Goal: Task Accomplishment & Management: Complete application form

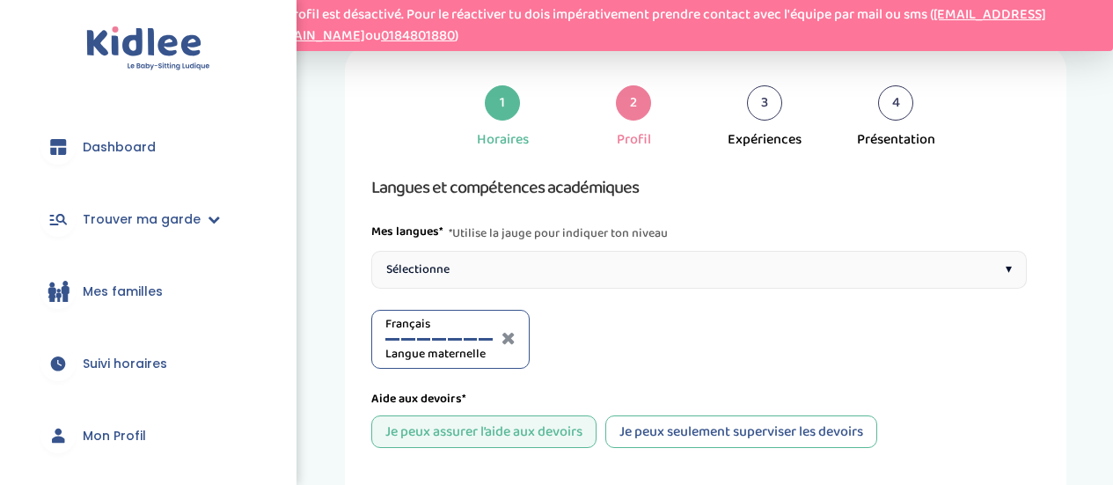
select select "CM2"
select select "CP"
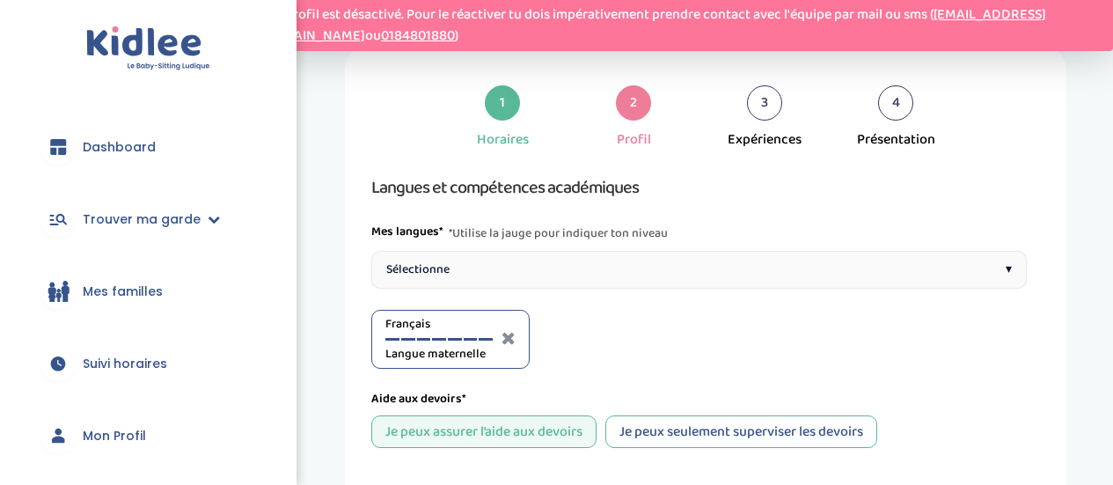
select select "CP"
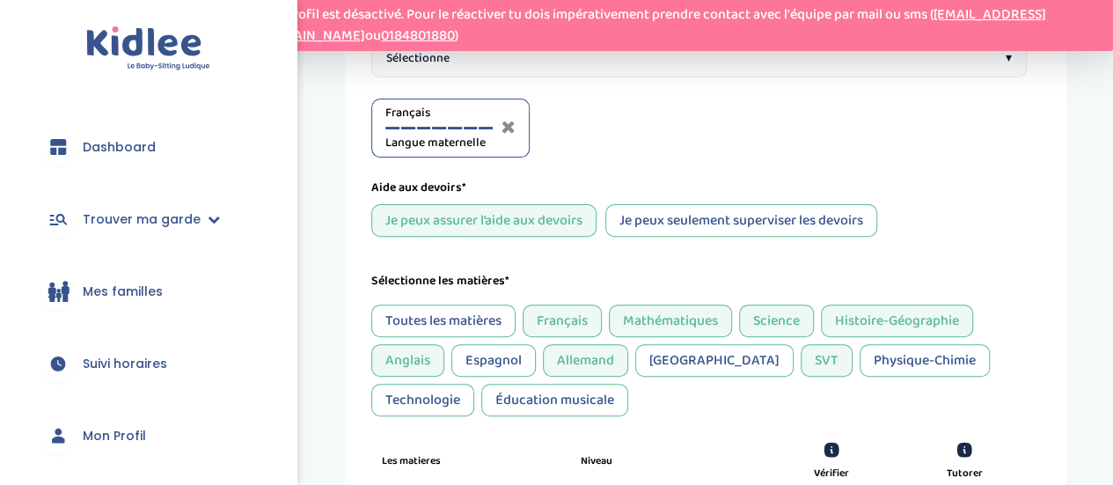
scroll to position [229, 0]
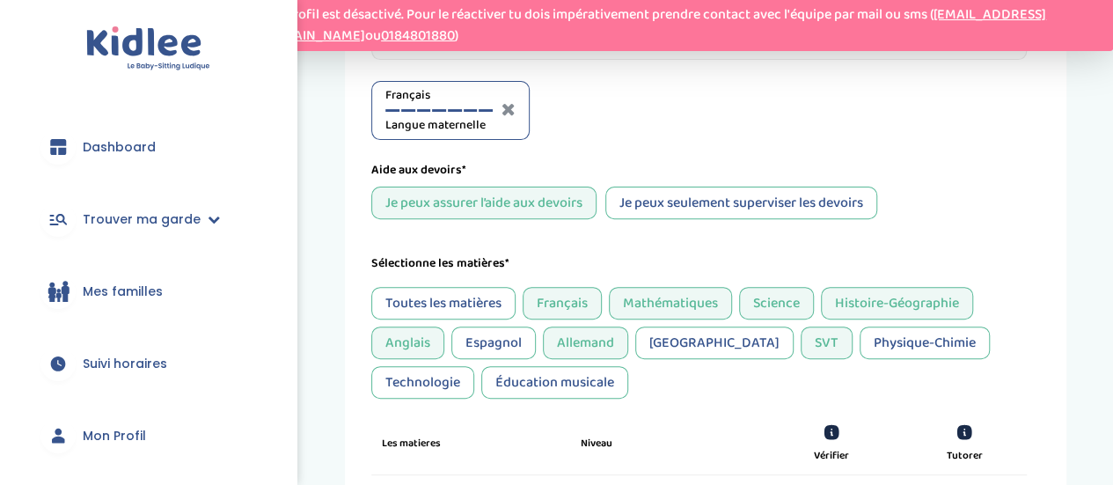
click at [763, 191] on div "Je peux seulement superviser les devoirs" at bounding box center [742, 203] width 272 height 33
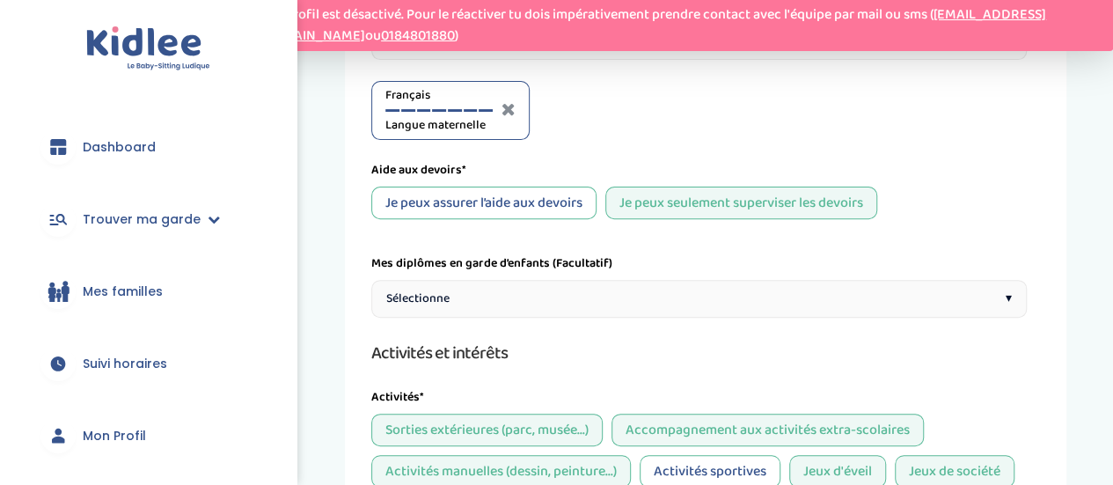
drag, startPoint x: 1106, startPoint y: 198, endPoint x: 1120, endPoint y: 261, distance: 64.7
click at [1112, 262] on html "Gestion des données Ton profil est désactivé. Pour le réactiver tu dois impérat…" at bounding box center [556, 430] width 1113 height 1319
click at [1053, 195] on div "1 Horaires 2 Profil 3 Expériences 4 Présentation Indique nous ta situation admi…" at bounding box center [706, 408] width 722 height 1187
click at [918, 288] on div "Sélectionne ▾" at bounding box center [699, 299] width 656 height 38
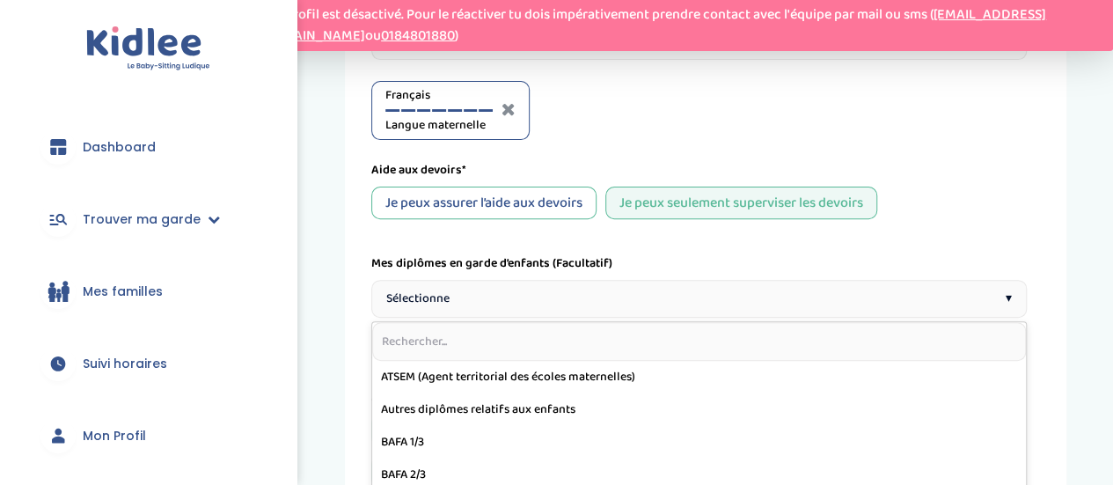
click at [918, 288] on div "Sélectionne ▾" at bounding box center [699, 299] width 656 height 38
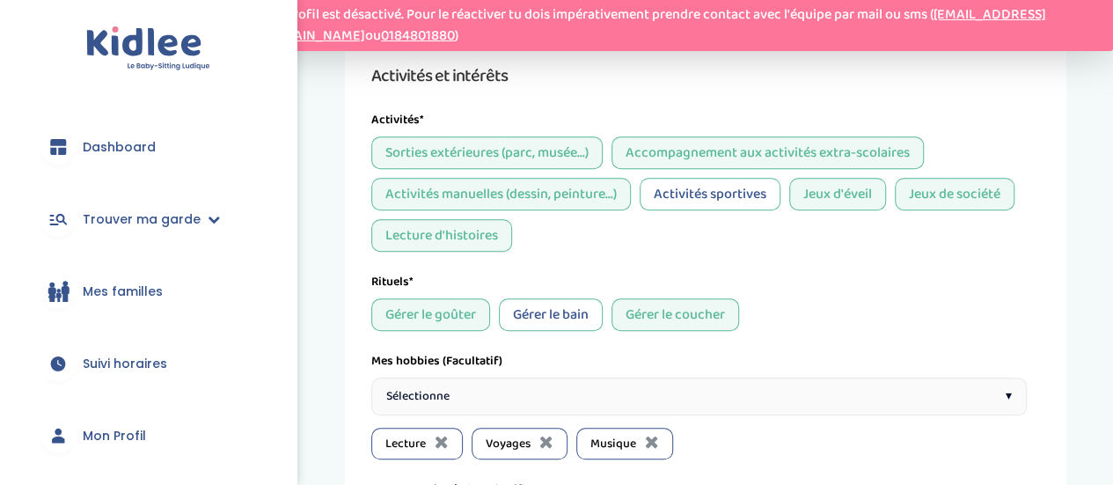
scroll to position [511, 0]
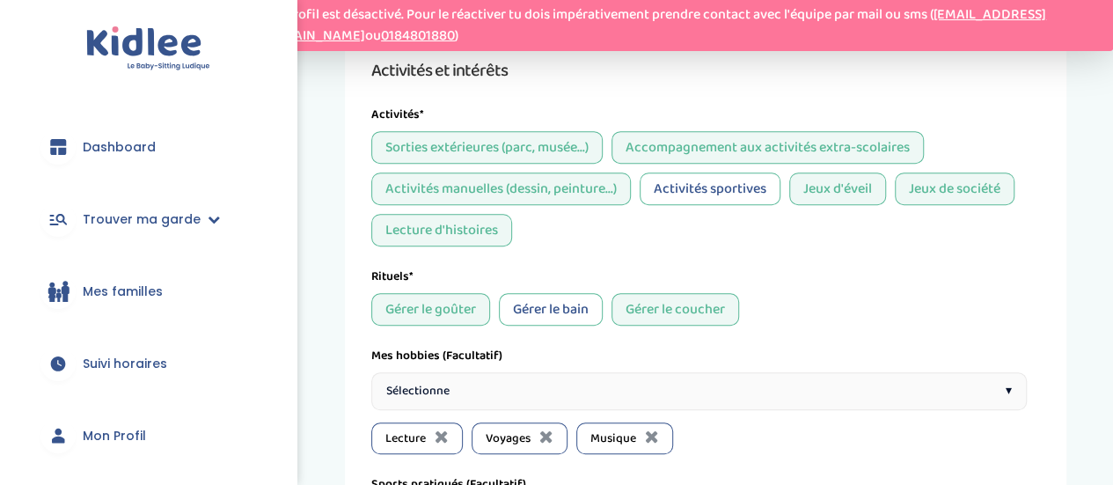
click at [727, 186] on div "Activités sportives" at bounding box center [710, 189] width 141 height 33
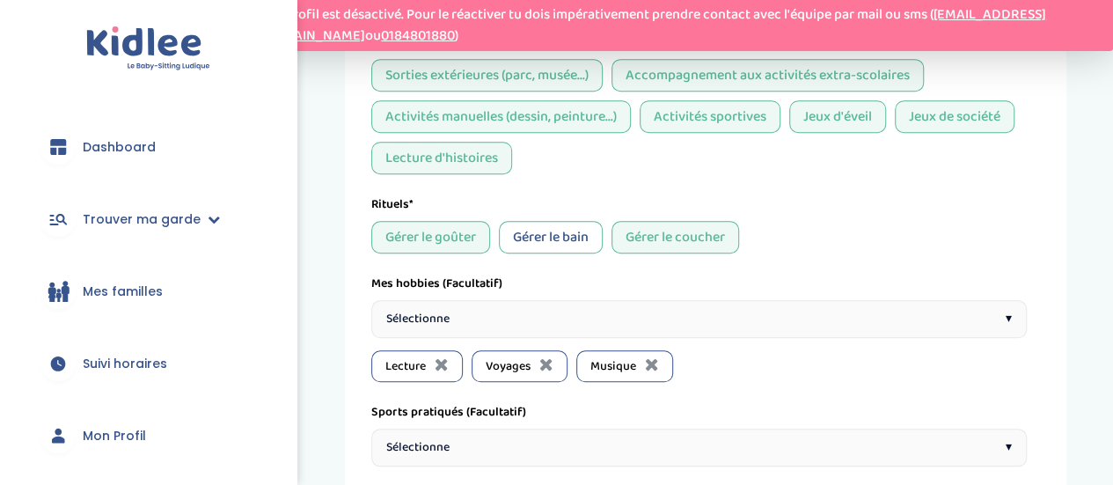
scroll to position [597, 0]
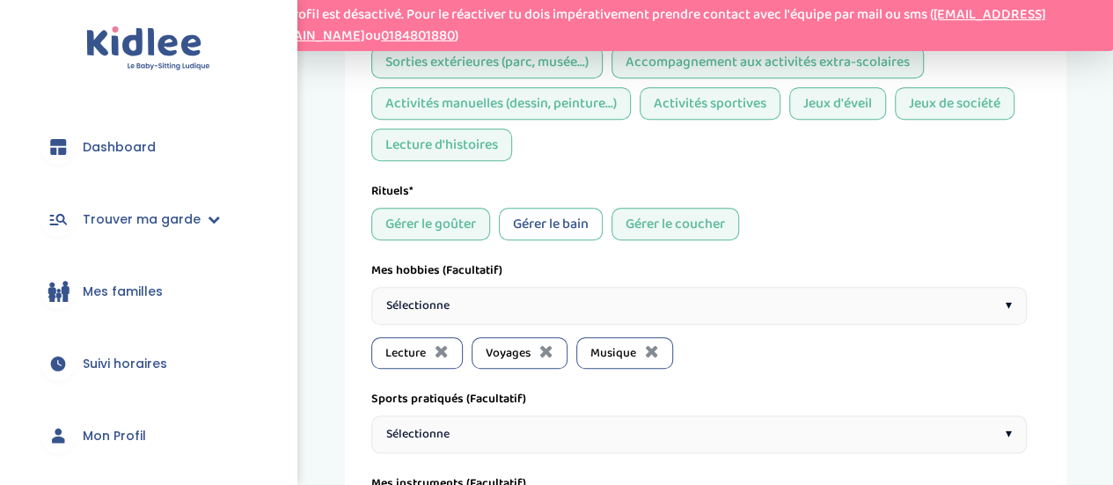
click at [757, 102] on div "Activités sportives" at bounding box center [710, 103] width 141 height 33
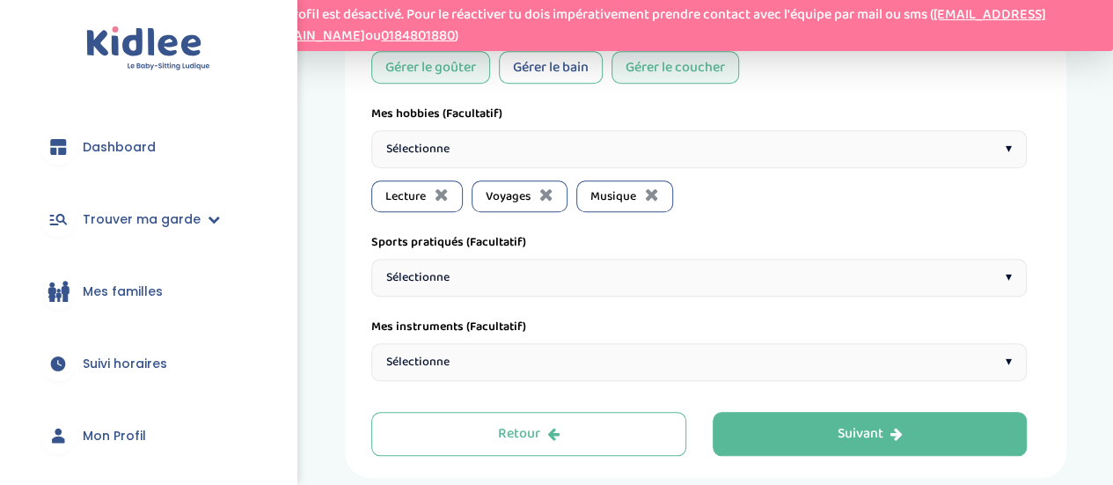
scroll to position [768, 0]
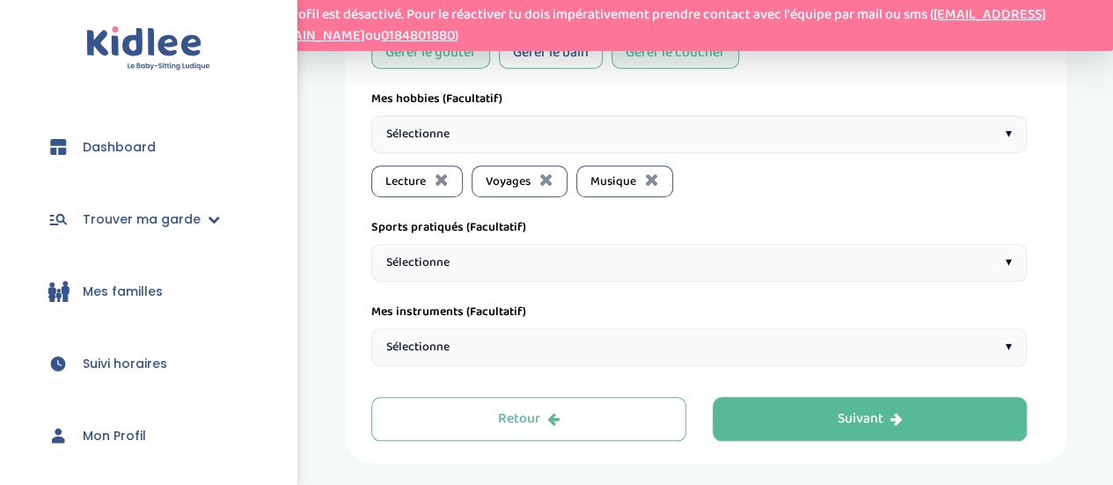
click at [914, 272] on div "Sélectionne ▾" at bounding box center [699, 263] width 656 height 38
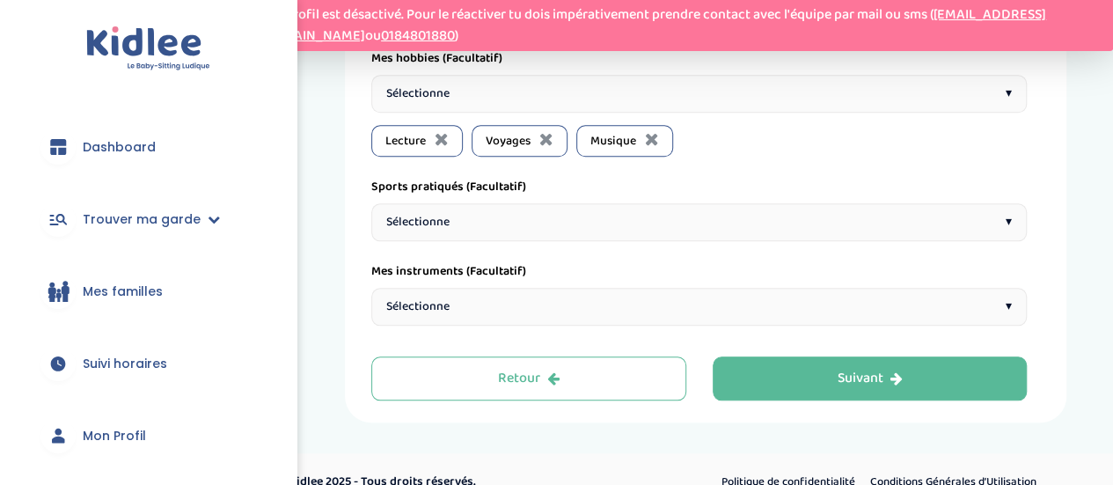
scroll to position [824, 0]
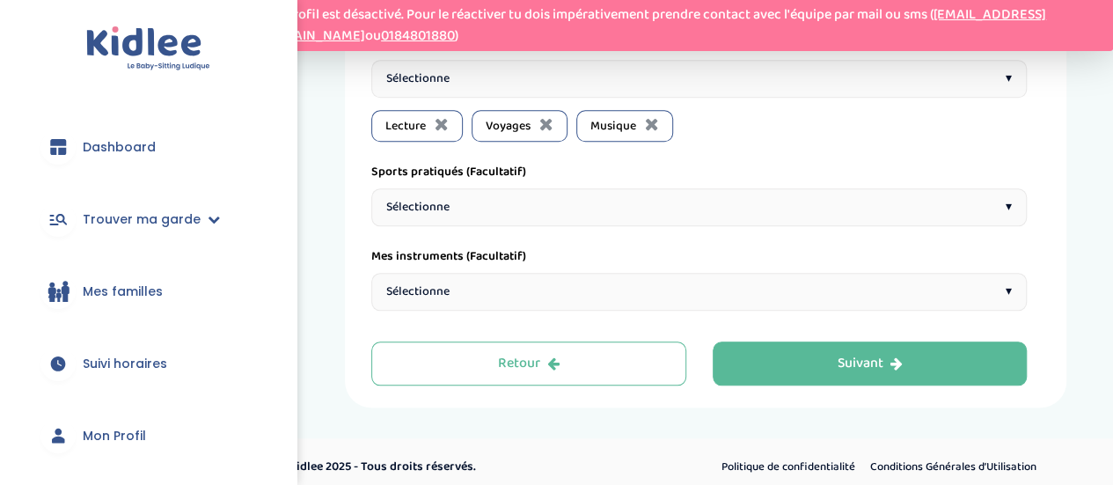
click at [936, 217] on div "Sélectionne ▾" at bounding box center [699, 207] width 656 height 38
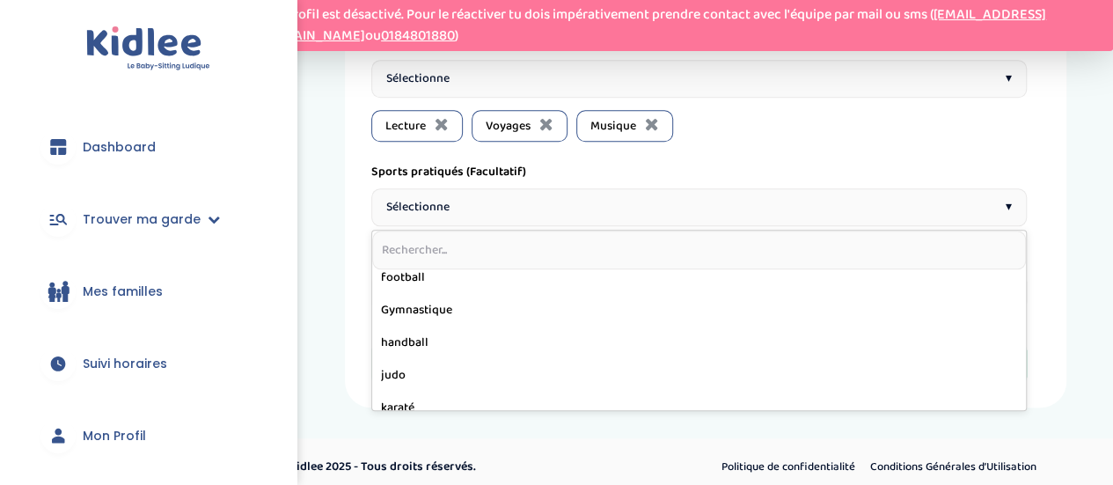
scroll to position [357, 0]
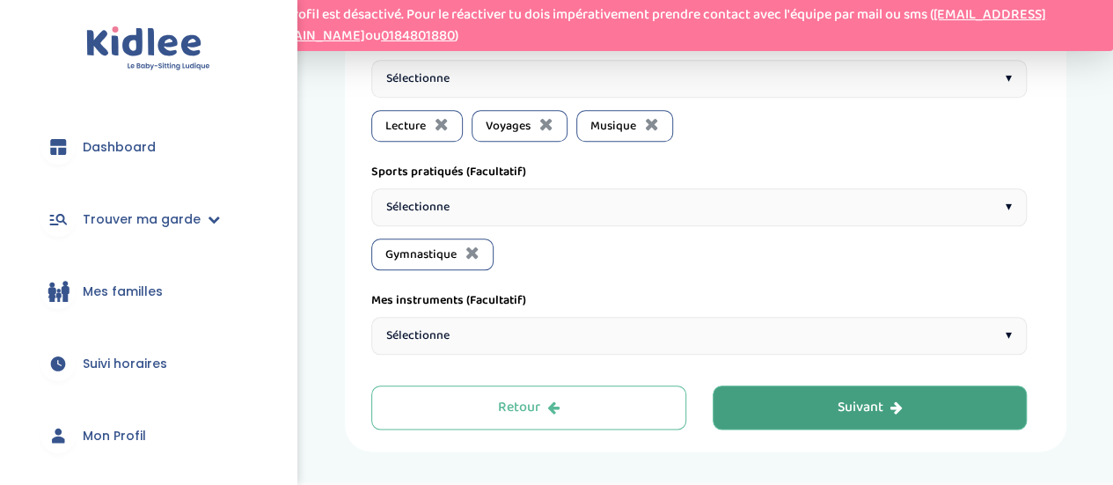
click at [931, 400] on button "Suivant" at bounding box center [870, 407] width 315 height 44
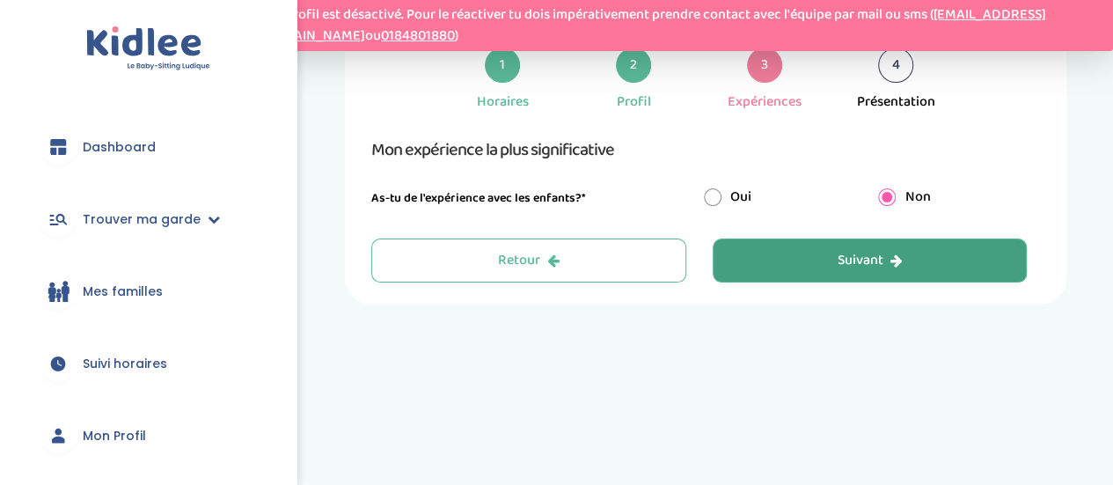
scroll to position [66, 0]
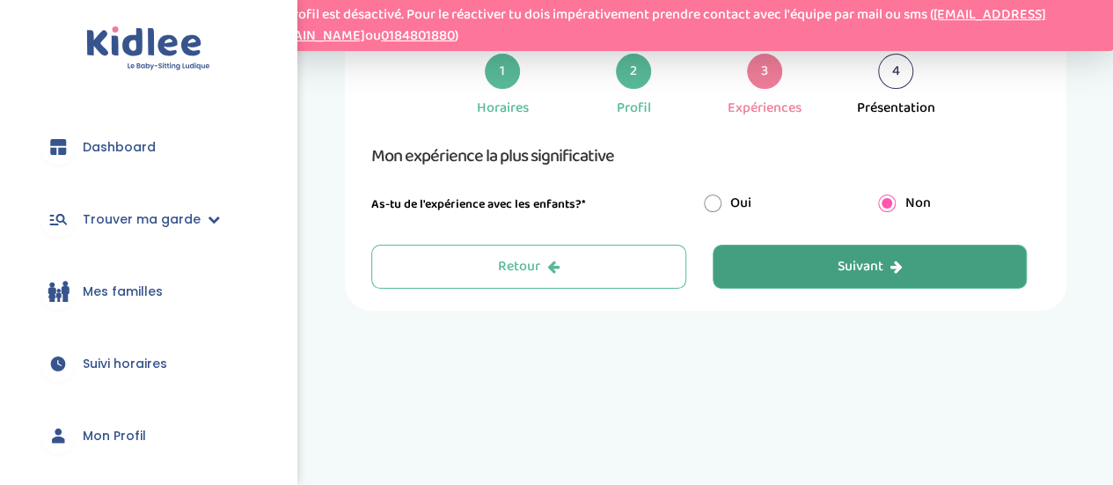
click at [894, 264] on icon "button" at bounding box center [896, 267] width 12 height 14
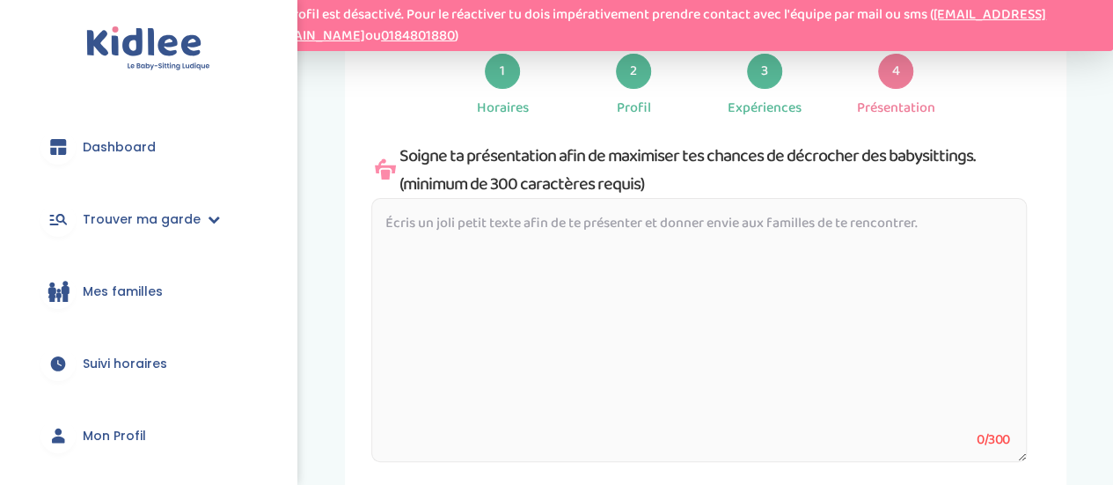
drag, startPoint x: 401, startPoint y: 161, endPoint x: 641, endPoint y: 176, distance: 239.9
click at [641, 176] on div "Soigne ta présentation afin de maximiser tes chances de décrocher des babysitti…" at bounding box center [699, 170] width 656 height 56
copy div "Soigne ta présentation afin de maximiser tes chances de décrocher des babysitti…"
